Goal: Find specific page/section: Find specific page/section

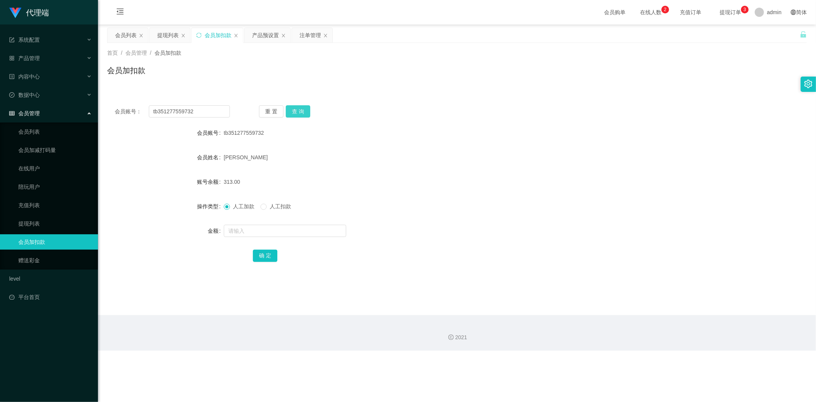
click at [301, 110] on button "查 询" at bounding box center [298, 111] width 24 height 12
click at [197, 35] on icon "图标: sync" at bounding box center [198, 35] width 5 height 5
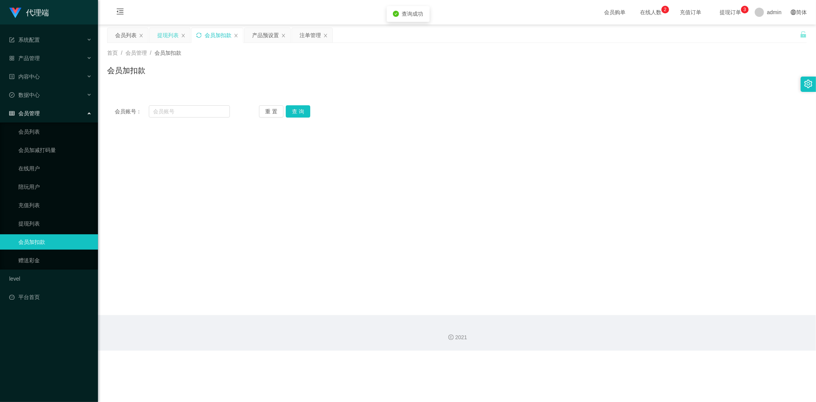
click at [170, 33] on div "提现列表" at bounding box center [167, 35] width 21 height 15
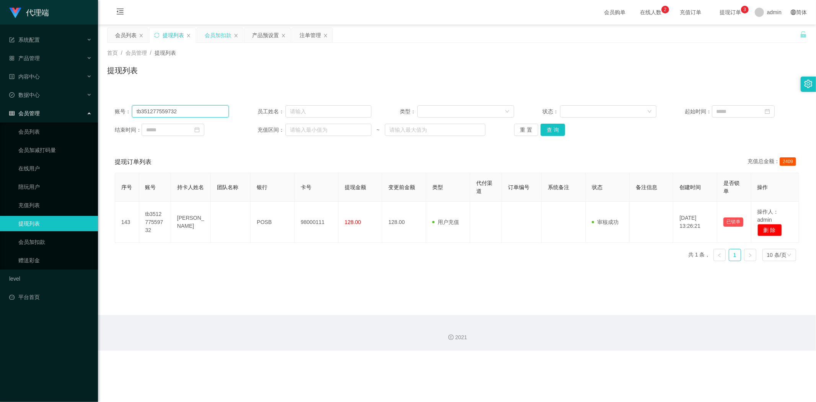
drag, startPoint x: 200, startPoint y: 108, endPoint x: 0, endPoint y: 121, distance: 200.1
click at [0, 121] on section "代理端 系统配置 系统配置列表 管理员列表 管理员分组 systemPays 产品管理 产品列表 产品预设置 开奖记录 注单管理 即时注单 内容中心 数据中心…" at bounding box center [408, 175] width 816 height 350
click at [549, 124] on button "查 询" at bounding box center [553, 130] width 24 height 12
click at [546, 124] on button "查 询" at bounding box center [553, 130] width 24 height 12
click at [503, 82] on div "提现列表" at bounding box center [457, 74] width 700 height 18
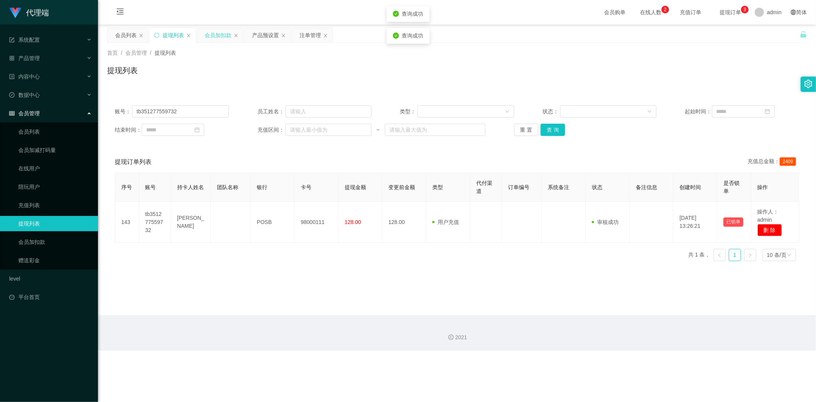
click at [503, 82] on div "提现列表" at bounding box center [457, 74] width 700 height 18
